Goal: Information Seeking & Learning: Learn about a topic

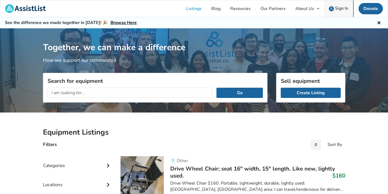
click at [340, 9] on span "Sign In" at bounding box center [341, 8] width 13 height 6
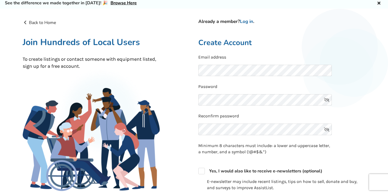
scroll to position [22, 0]
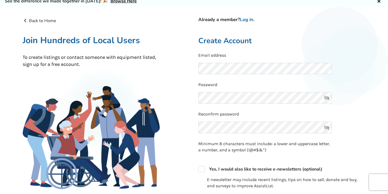
click at [326, 97] on icon at bounding box center [326, 98] width 11 height 12
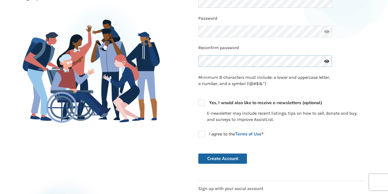
scroll to position [99, 0]
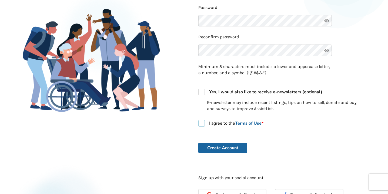
click at [201, 120] on label "I agree to the Terms of Use *" at bounding box center [230, 123] width 65 height 6
checkbox input "true"
click at [220, 146] on button "Create Account" at bounding box center [222, 148] width 49 height 10
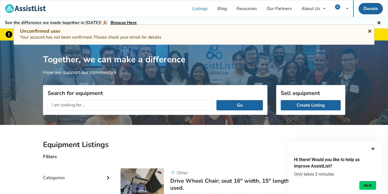
click at [370, 30] on icon at bounding box center [369, 30] width 5 height 4
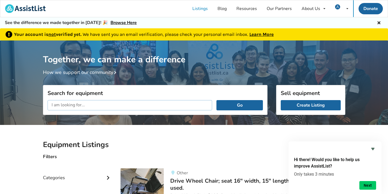
click at [158, 106] on input "text" at bounding box center [129, 105] width 165 height 10
click at [234, 105] on button "Go" at bounding box center [239, 105] width 46 height 10
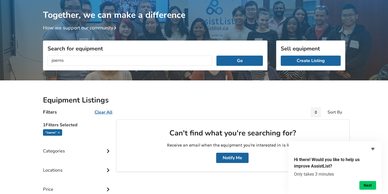
scroll to position [33, 0]
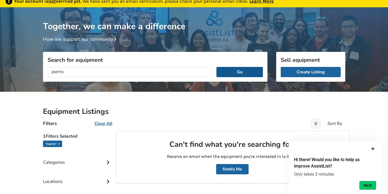
click at [239, 73] on button "Go" at bounding box center [239, 72] width 46 height 10
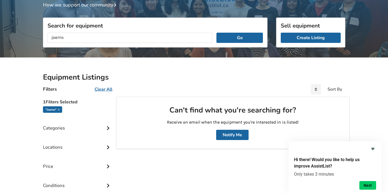
scroll to position [68, 0]
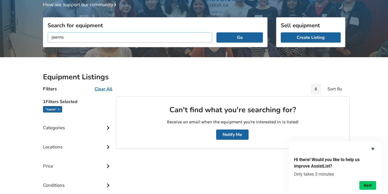
click at [53, 38] on input "joerns" at bounding box center [129, 37] width 165 height 10
click at [241, 35] on button "Go" at bounding box center [239, 37] width 46 height 10
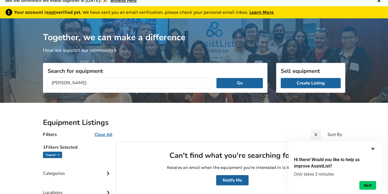
scroll to position [20, 0]
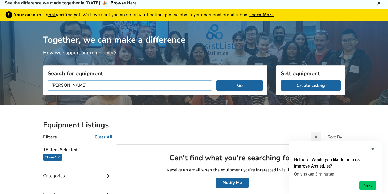
click at [67, 88] on input "[PERSON_NAME]" at bounding box center [129, 85] width 165 height 10
type input "J"
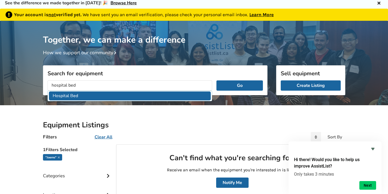
click at [59, 95] on li "Hospital Bed" at bounding box center [130, 95] width 162 height 9
type input "Hospital Bed"
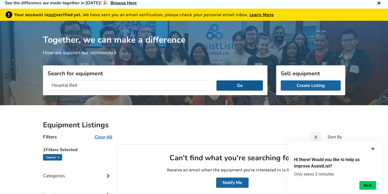
click at [241, 84] on button "Go" at bounding box center [239, 85] width 46 height 10
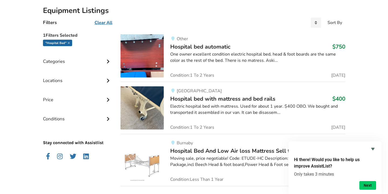
scroll to position [135, 0]
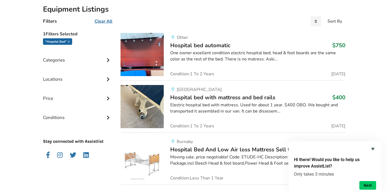
click at [217, 46] on span "Hospital bed automatic" at bounding box center [200, 46] width 60 height 8
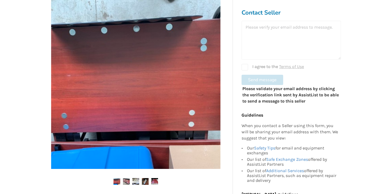
scroll to position [119, 0]
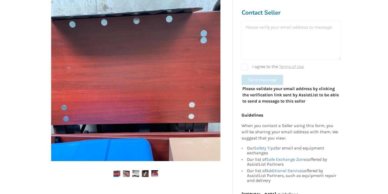
click at [144, 174] on img at bounding box center [145, 173] width 7 height 7
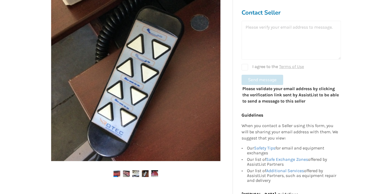
click at [138, 174] on img at bounding box center [135, 173] width 7 height 7
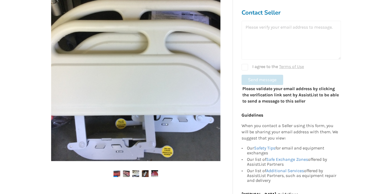
click at [128, 173] on img at bounding box center [126, 173] width 7 height 7
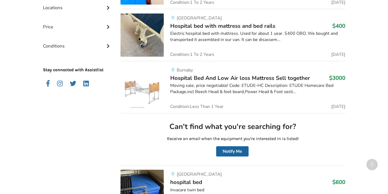
scroll to position [208, 0]
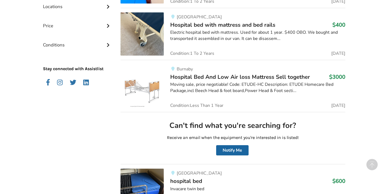
click at [220, 72] on div "[GEOGRAPHIC_DATA] Bed And Low Air loss Mattress Sell ​​together $3000 Moving sa…" at bounding box center [254, 85] width 181 height 43
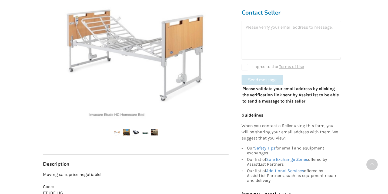
scroll to position [172, 0]
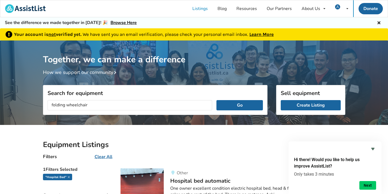
type input "folding wheelchair"
click at [239, 105] on button "Go" at bounding box center [239, 105] width 46 height 10
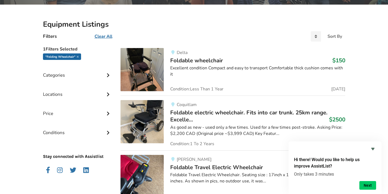
scroll to position [125, 0]
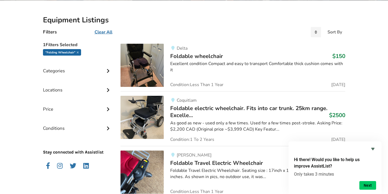
click at [194, 57] on span "Foldable wheelchair" at bounding box center [196, 56] width 53 height 8
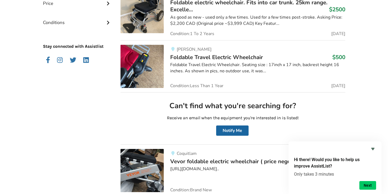
scroll to position [231, 0]
